Goal: Browse casually: Explore the website without a specific task or goal

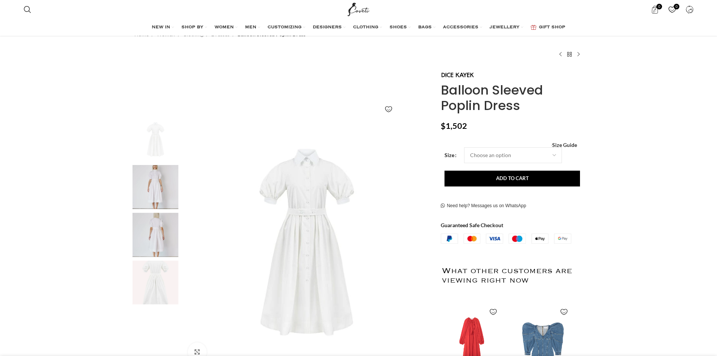
scroll to position [188, 0]
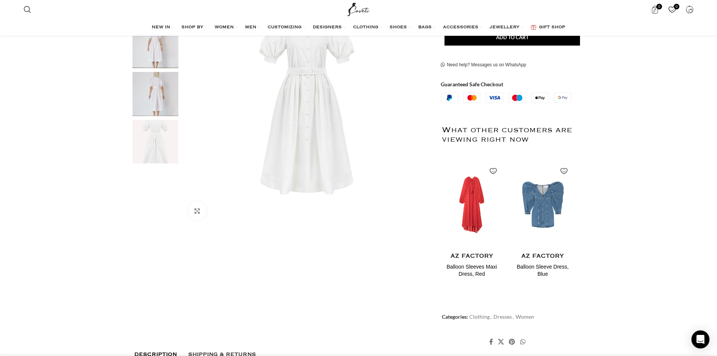
click at [156, 93] on img "3 / 4" at bounding box center [155, 94] width 46 height 44
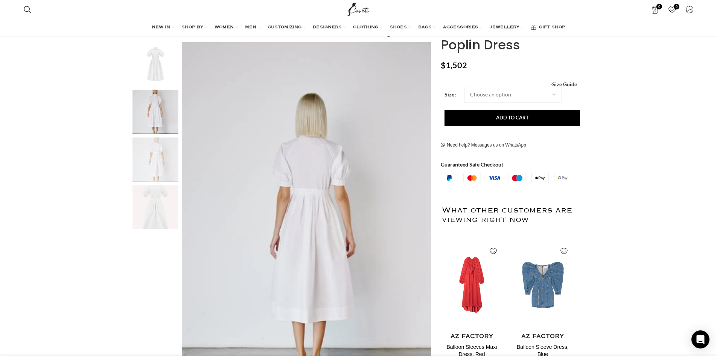
scroll to position [113, 0]
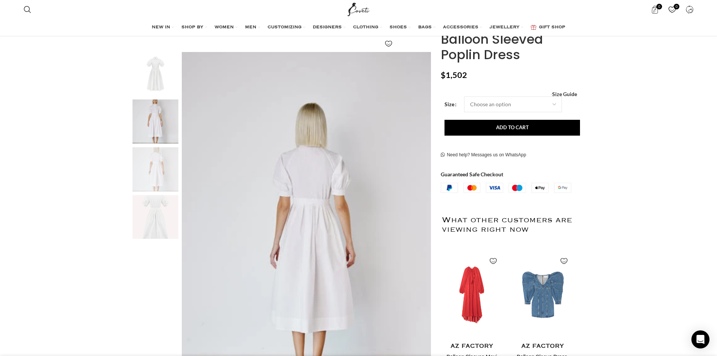
click at [156, 93] on img "1 / 4" at bounding box center [155, 74] width 46 height 44
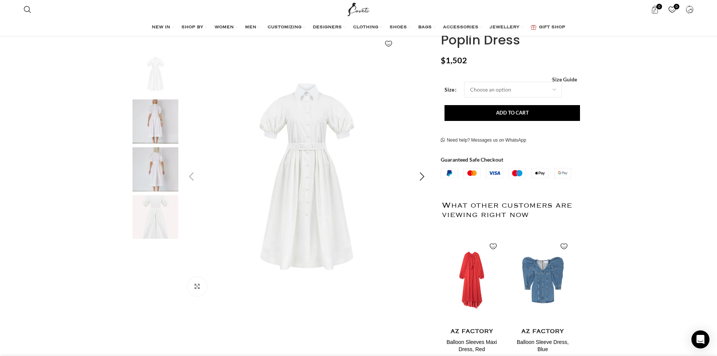
click at [338, 115] on img "1 / 4" at bounding box center [306, 176] width 249 height 249
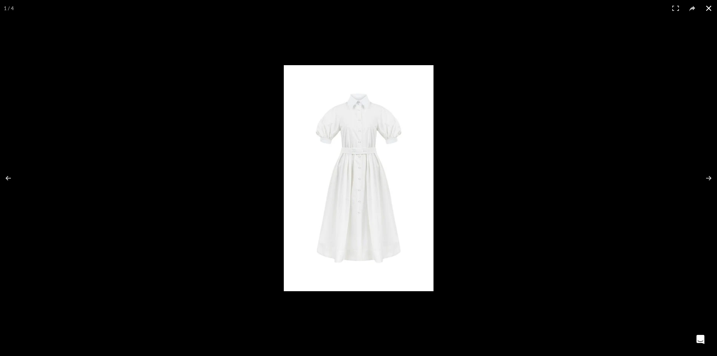
click at [601, 74] on div at bounding box center [535, 189] width 502 height 249
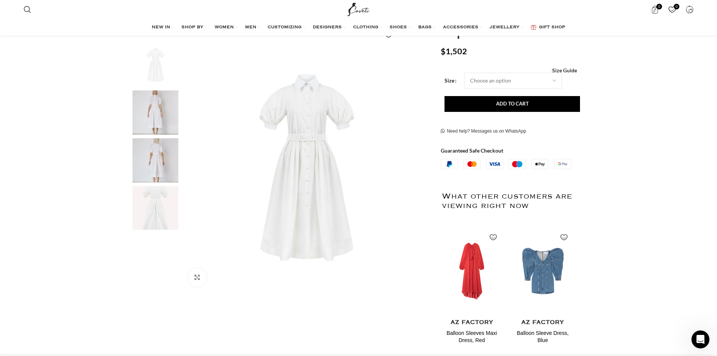
scroll to position [38, 0]
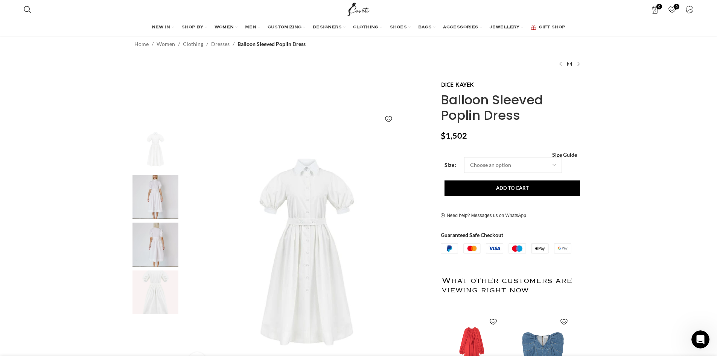
click at [141, 244] on img "3 / 4" at bounding box center [155, 244] width 46 height 44
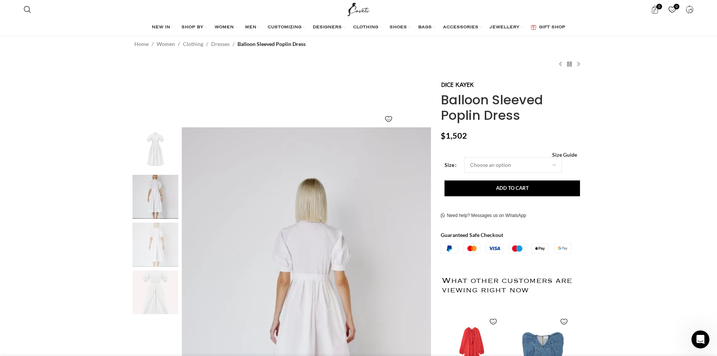
click at [149, 281] on img "4 / 4" at bounding box center [155, 292] width 46 height 44
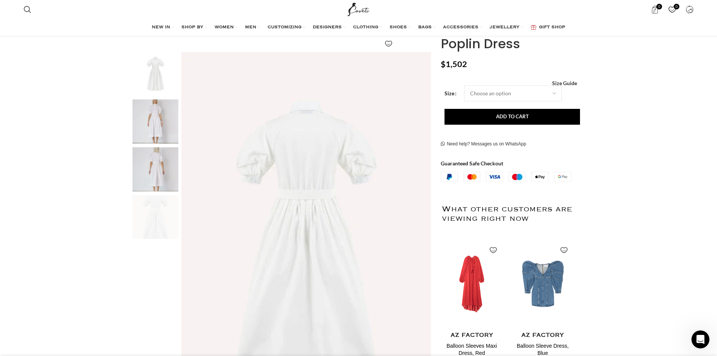
scroll to position [0, 317]
click at [173, 189] on img "3 / 4" at bounding box center [155, 169] width 46 height 44
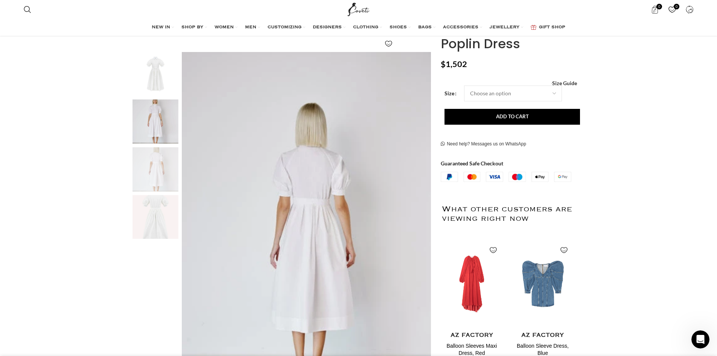
click at [165, 157] on img "3 / 4" at bounding box center [155, 169] width 46 height 44
click at [147, 94] on img "1 / 4" at bounding box center [155, 74] width 46 height 44
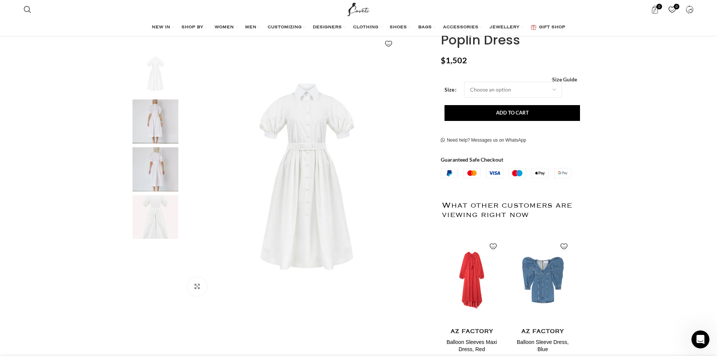
scroll to position [0, 354]
